Goal: Find specific page/section: Find specific page/section

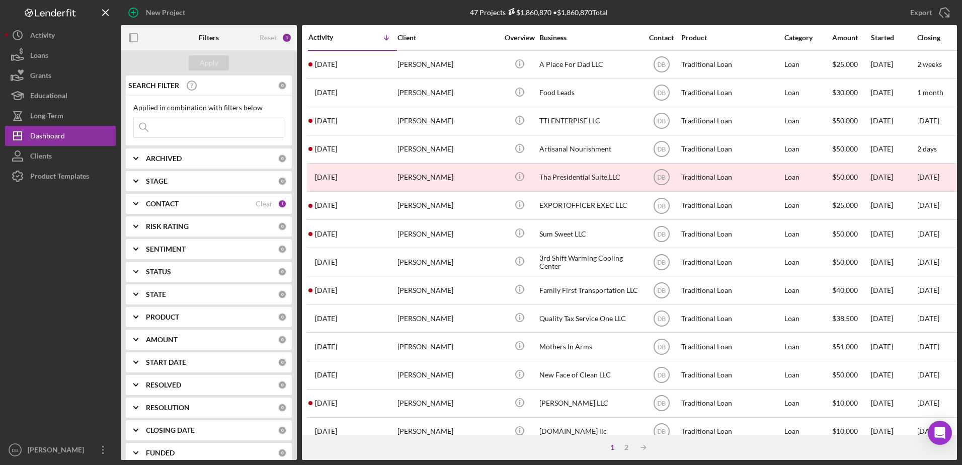
click at [223, 128] on input at bounding box center [209, 127] width 150 height 20
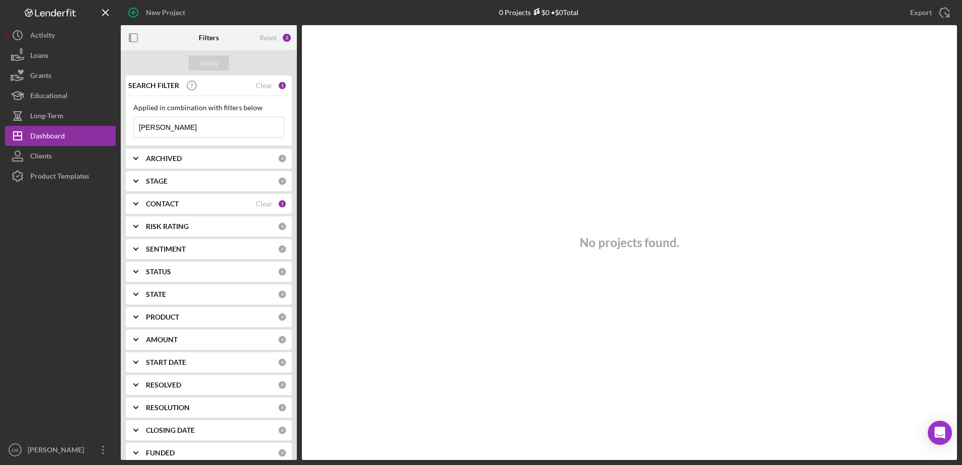
type input "[PERSON_NAME]"
click at [222, 199] on div "CONTACT Clear 1" at bounding box center [216, 204] width 141 height 20
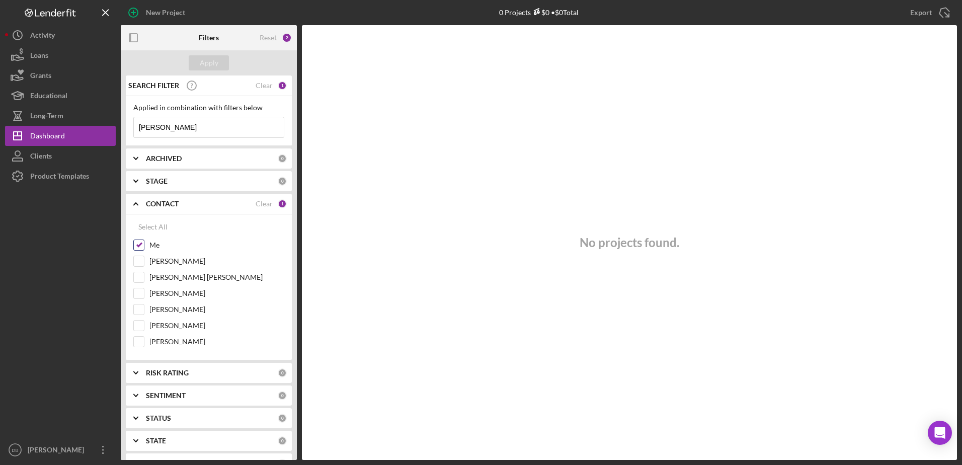
click at [138, 242] on input "Me" at bounding box center [139, 245] width 10 height 10
checkbox input "false"
click at [212, 50] on div "Filters" at bounding box center [209, 37] width 20 height 25
click at [211, 60] on div "Apply" at bounding box center [209, 62] width 19 height 15
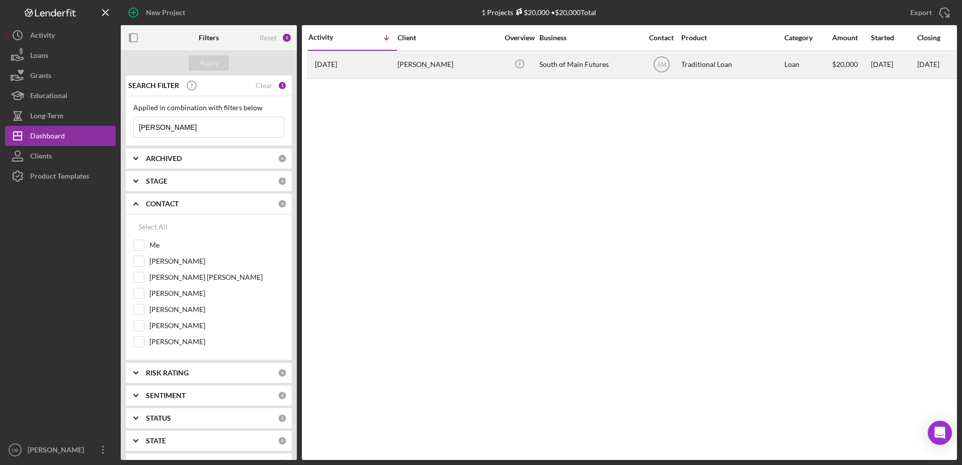
click at [407, 57] on div "[PERSON_NAME]" at bounding box center [448, 64] width 101 height 27
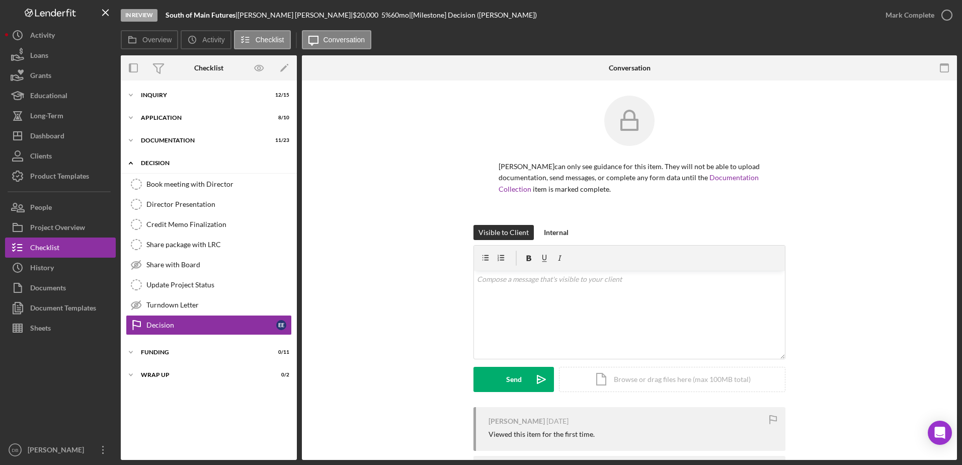
click at [147, 159] on div "Icon/Expander Decision 0 / 8" at bounding box center [209, 163] width 176 height 21
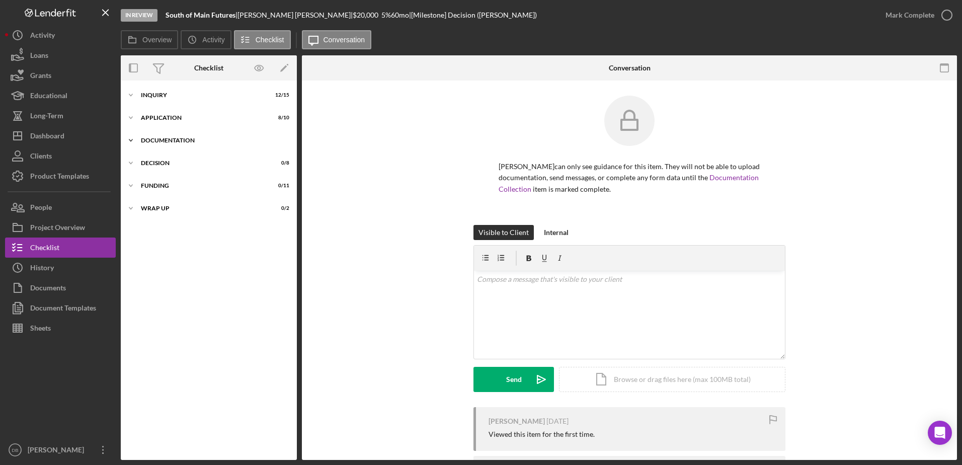
click at [150, 140] on div "Documentation" at bounding box center [212, 140] width 143 height 6
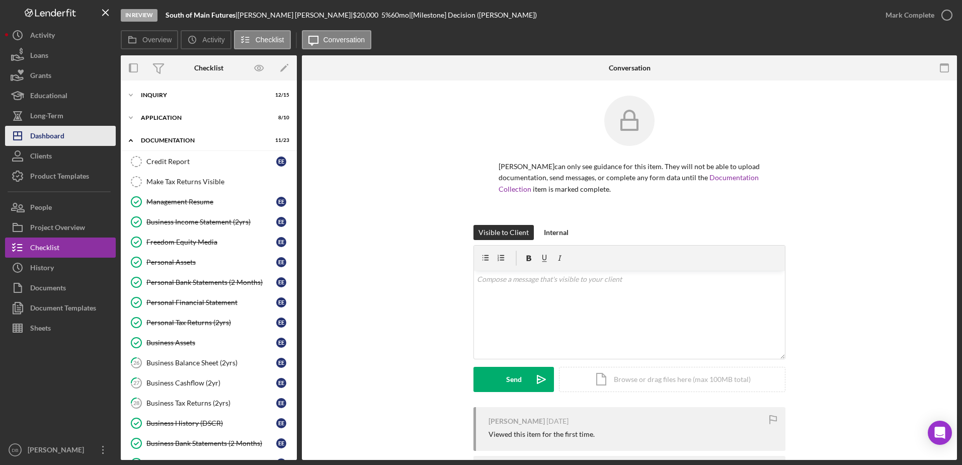
click at [54, 139] on div "Dashboard" at bounding box center [47, 137] width 34 height 23
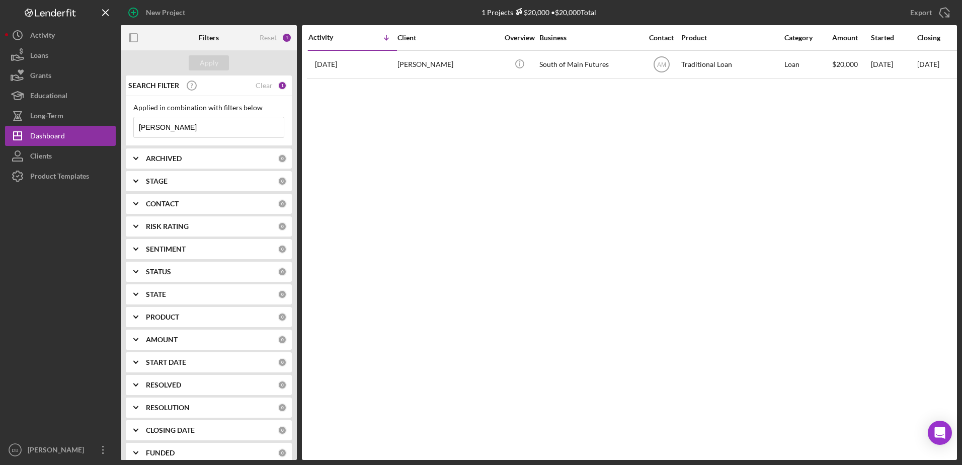
click at [174, 118] on div "Applied in combination with filters below [PERSON_NAME] Icon/Menu Close" at bounding box center [208, 121] width 151 height 34
click at [261, 83] on div "Clear" at bounding box center [264, 86] width 17 height 8
click at [214, 63] on div "Apply" at bounding box center [209, 62] width 19 height 15
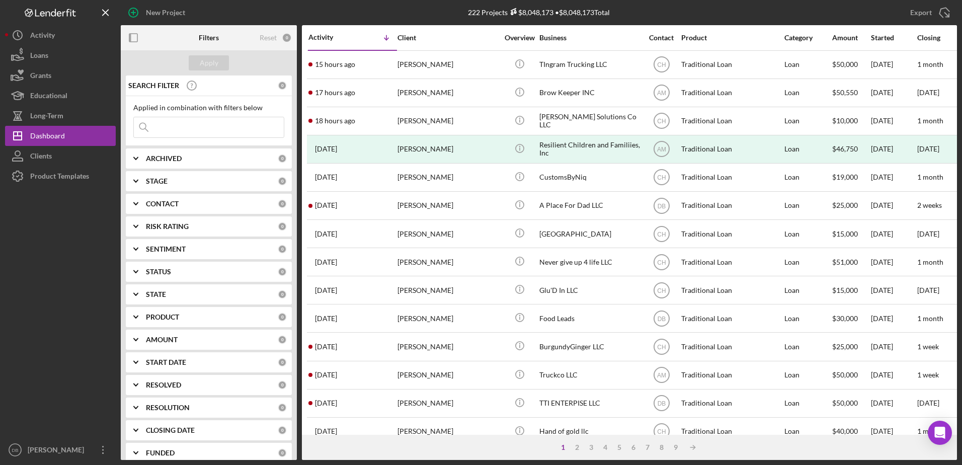
click at [184, 204] on div "CONTACT" at bounding box center [212, 204] width 132 height 8
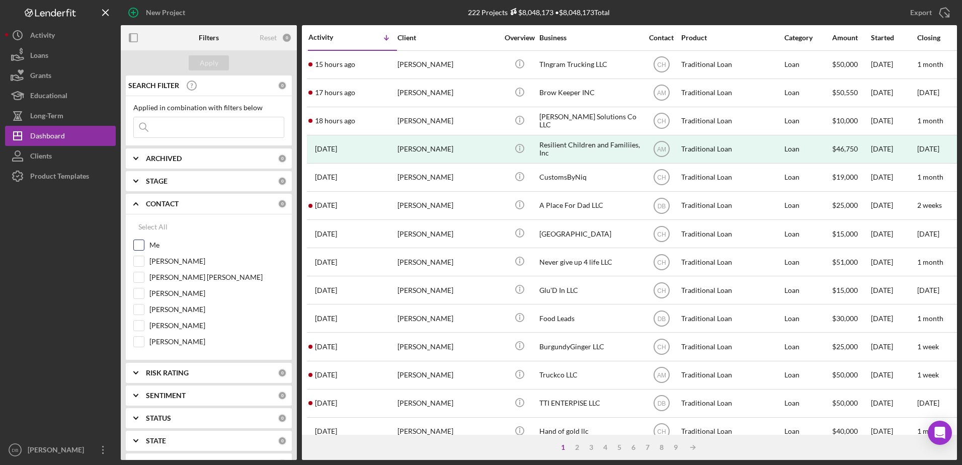
click at [140, 247] on input "Me" at bounding box center [139, 245] width 10 height 10
checkbox input "true"
click at [200, 66] on div "Apply" at bounding box center [209, 62] width 19 height 15
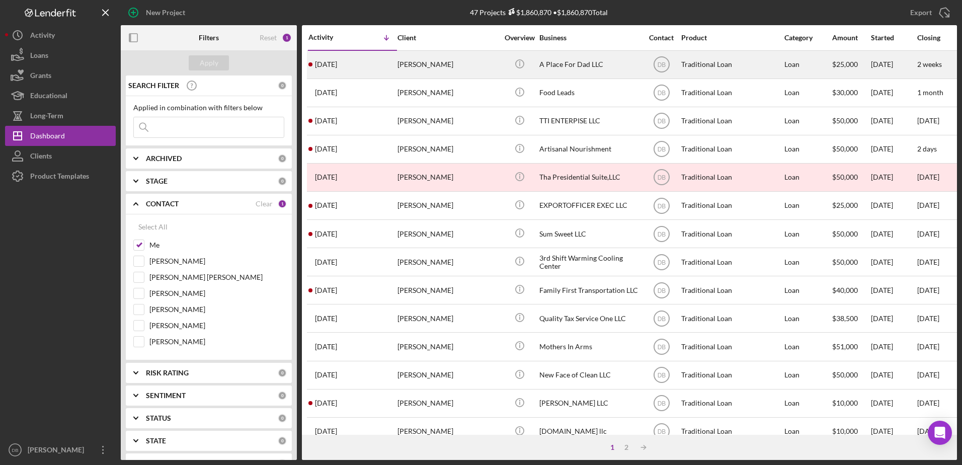
click at [427, 62] on div "[PERSON_NAME]" at bounding box center [448, 64] width 101 height 27
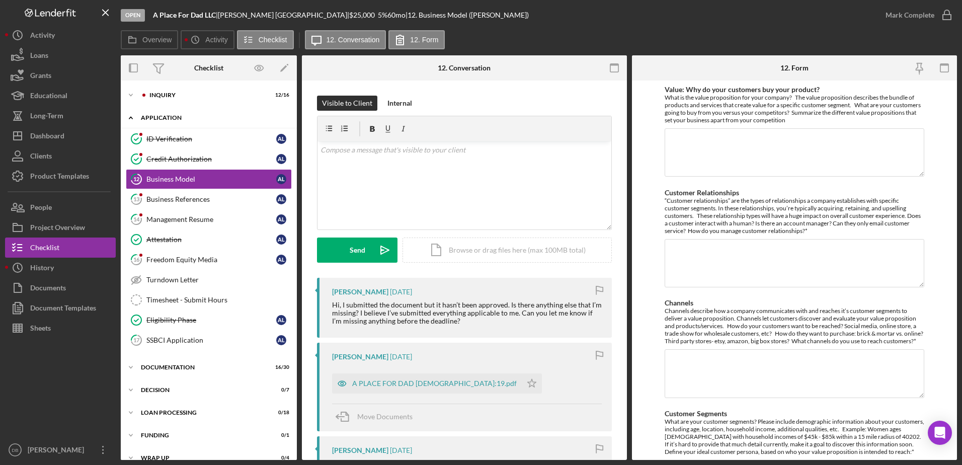
click at [175, 115] on div "Application" at bounding box center [212, 118] width 143 height 6
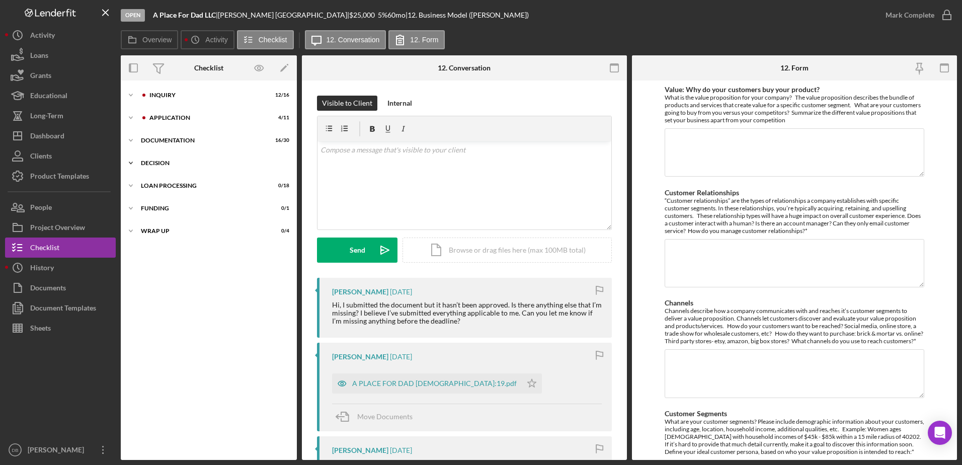
click at [176, 161] on div "Decision" at bounding box center [212, 163] width 143 height 6
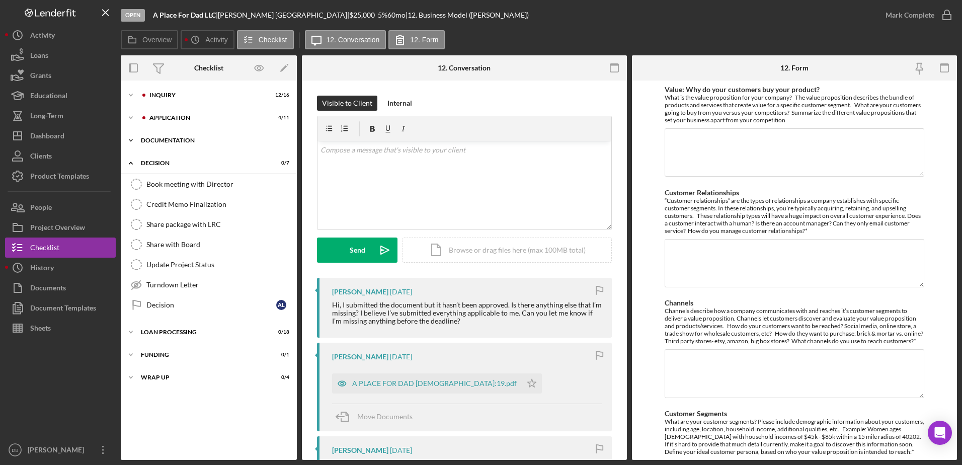
click at [175, 144] on div "Icon/Expander Documentation 16 / 30" at bounding box center [209, 140] width 176 height 20
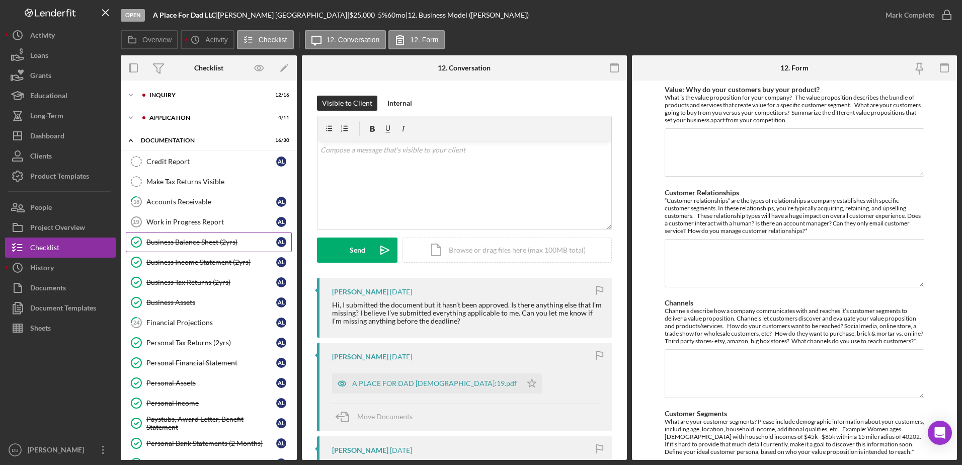
click at [178, 248] on link "Business Balance Sheet (2yrs) Business Balance Sheet (2yrs) A L" at bounding box center [209, 242] width 166 height 20
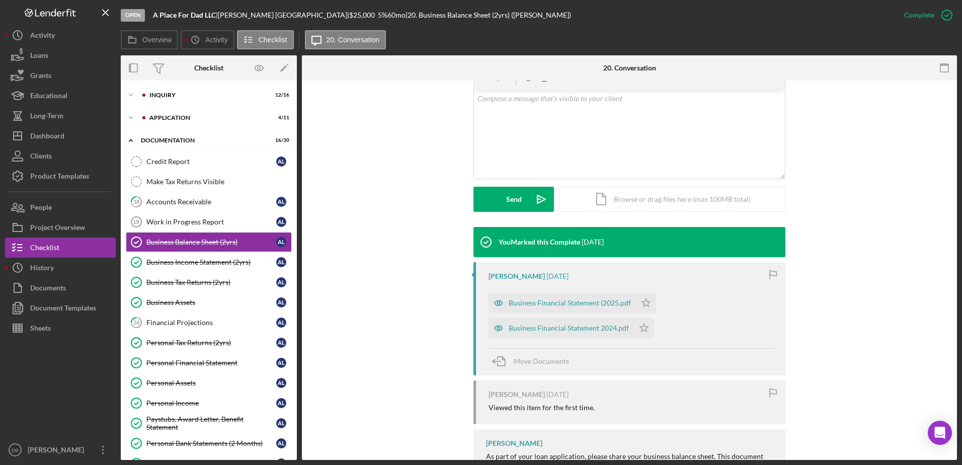
scroll to position [201, 0]
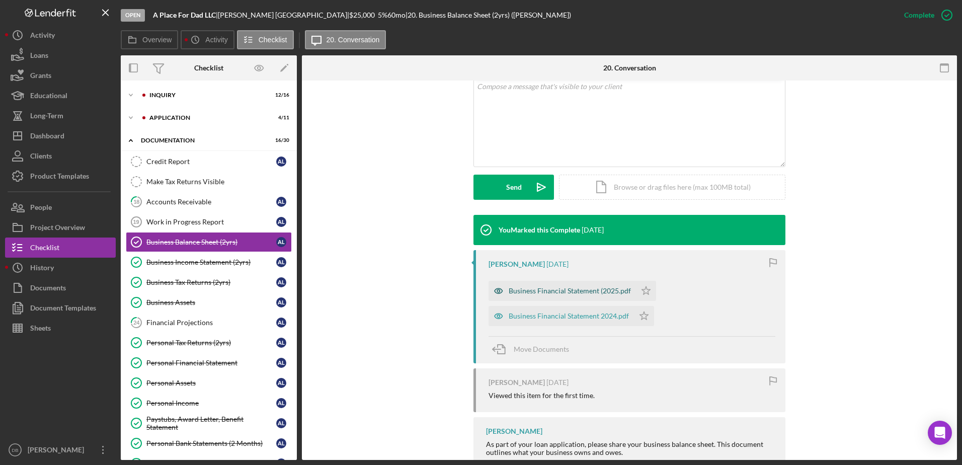
click at [528, 298] on div "Business Financial Statement (2025.pdf" at bounding box center [562, 291] width 147 height 20
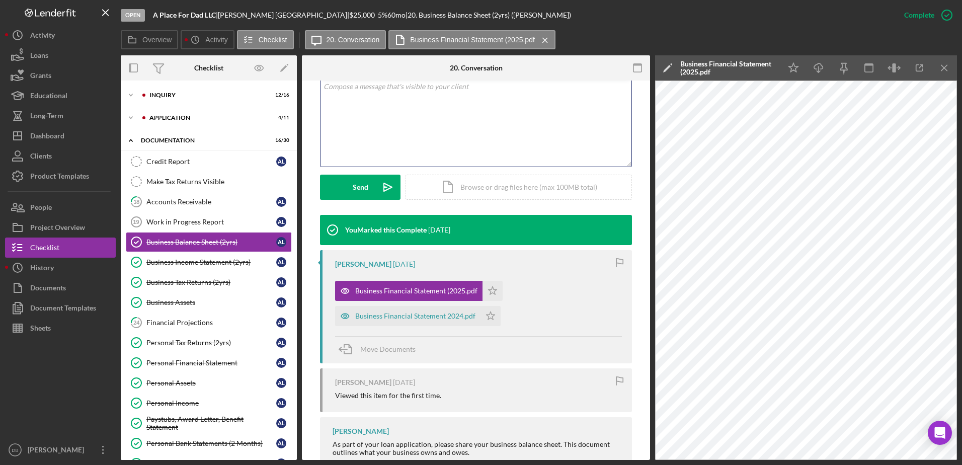
click at [450, 114] on div "v Color teal Color pink Remove color Add row above Add row below Add column bef…" at bounding box center [476, 123] width 311 height 88
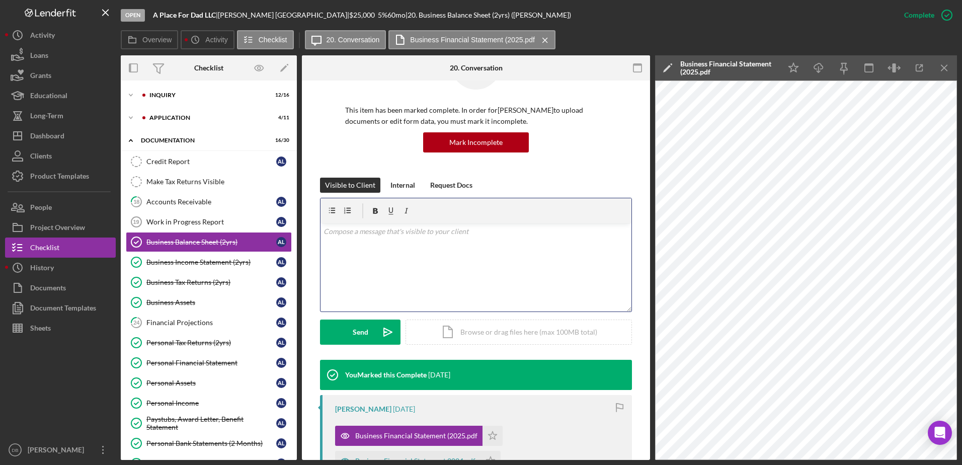
scroll to position [50, 0]
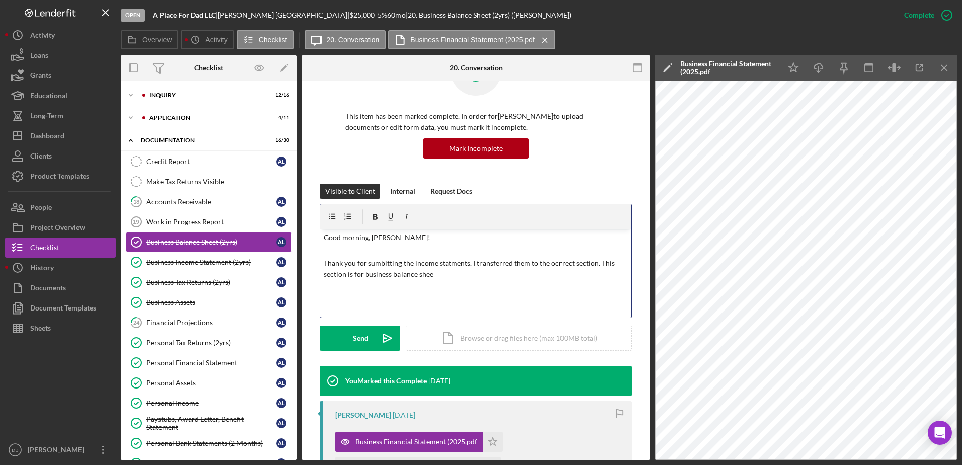
drag, startPoint x: 546, startPoint y: 285, endPoint x: 521, endPoint y: 284, distance: 24.7
click at [544, 285] on div "v Color teal Color pink Remove color Add row above Add row below Add column bef…" at bounding box center [476, 274] width 311 height 88
click at [519, 288] on div "v Color teal Color pink Remove color Add row above Add row below Add column bef…" at bounding box center [476, 274] width 311 height 88
click at [593, 286] on p at bounding box center [477, 288] width 306 height 11
drag, startPoint x: 359, startPoint y: 289, endPoint x: 367, endPoint y: 296, distance: 10.7
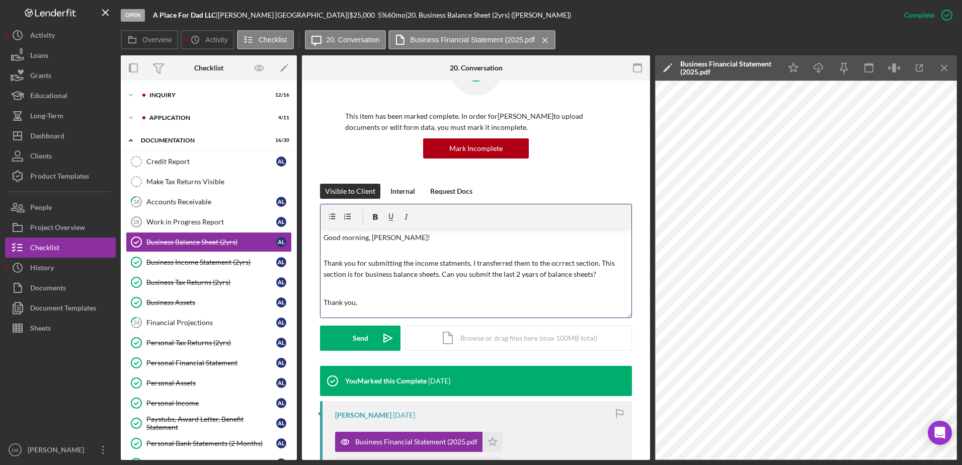
click at [360, 289] on p at bounding box center [477, 288] width 306 height 11
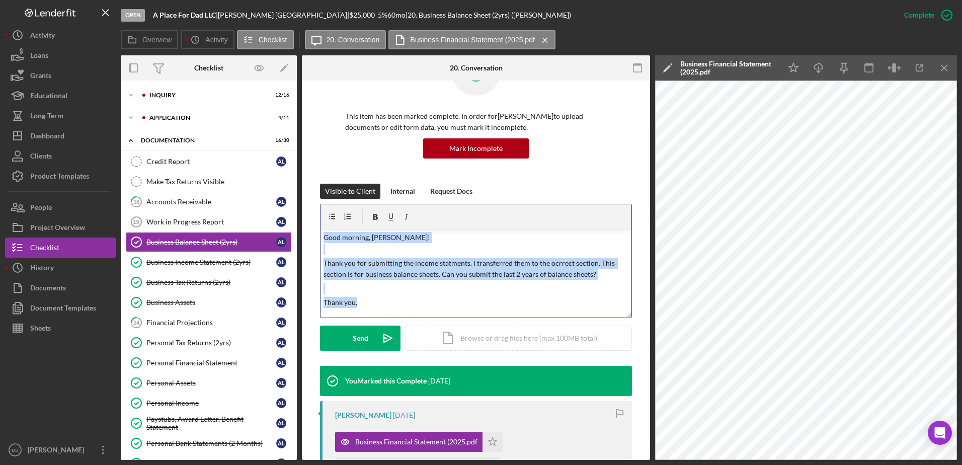
drag, startPoint x: 362, startPoint y: 304, endPoint x: 280, endPoint y: 221, distance: 116.0
click at [301, 226] on div "Overview Internal Workflow Stage Open Icon/Dropdown Arrow Archive (can unarchiv…" at bounding box center [539, 257] width 837 height 405
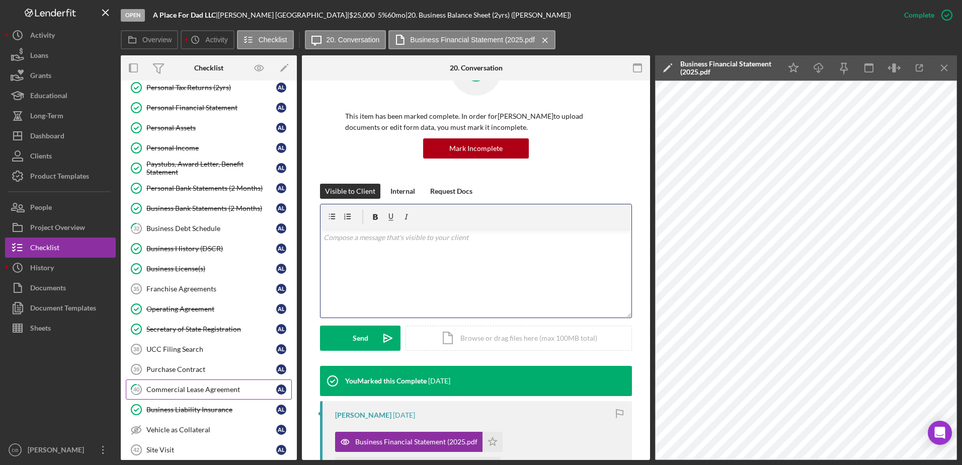
scroll to position [302, 0]
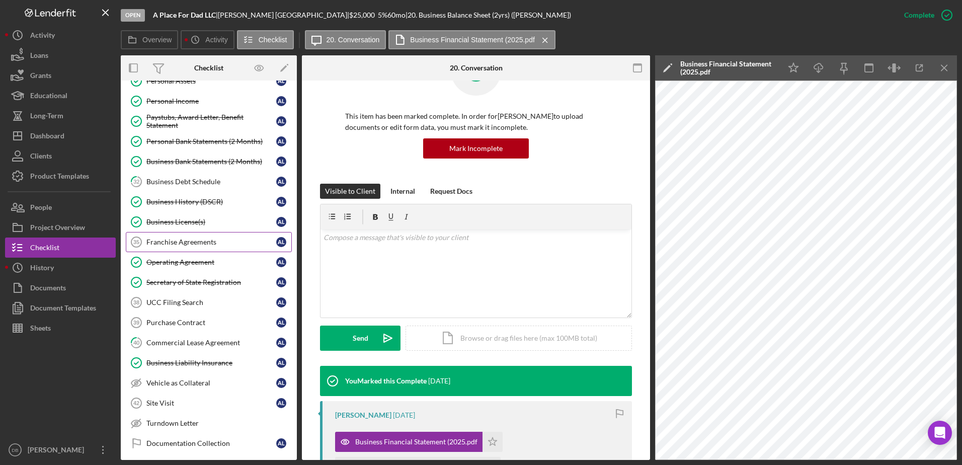
click at [174, 243] on div "Franchise Agreements" at bounding box center [211, 242] width 130 height 8
